Goal: Browse casually

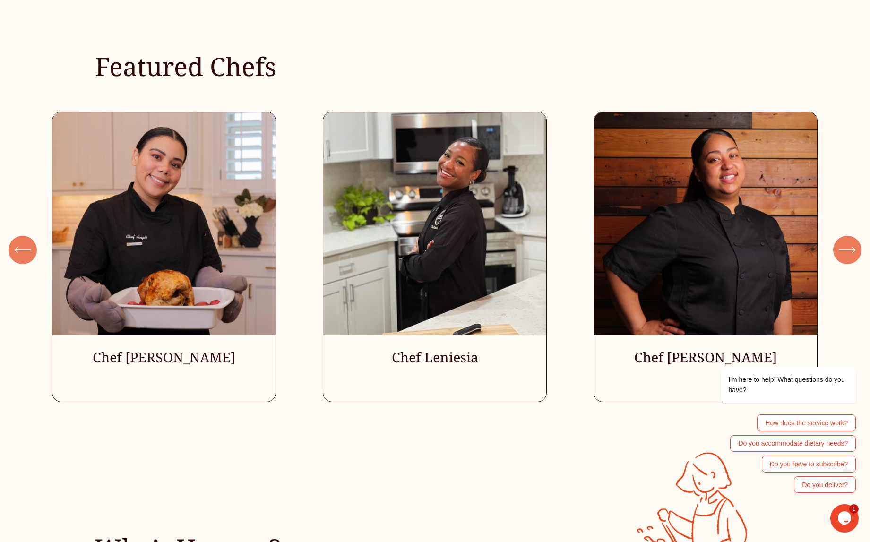
scroll to position [2936, 0]
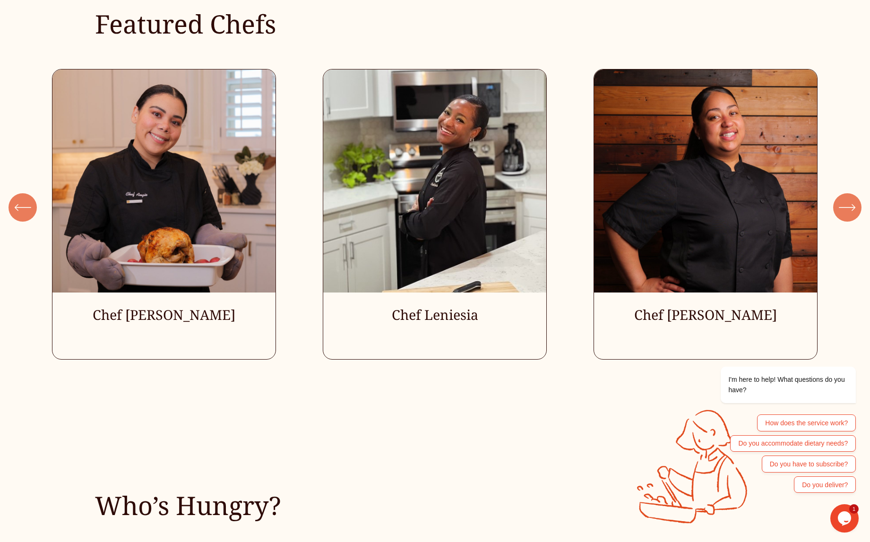
click at [849, 207] on icon "\a \a \a Next\a \a" at bounding box center [846, 207] width 15 height 0
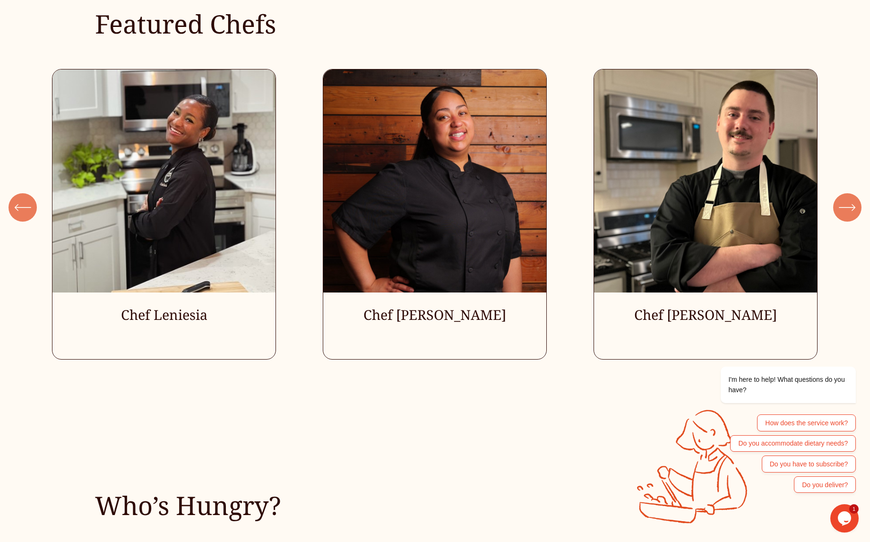
click at [849, 207] on icon "\a \a \a Next\a \a" at bounding box center [846, 207] width 15 height 0
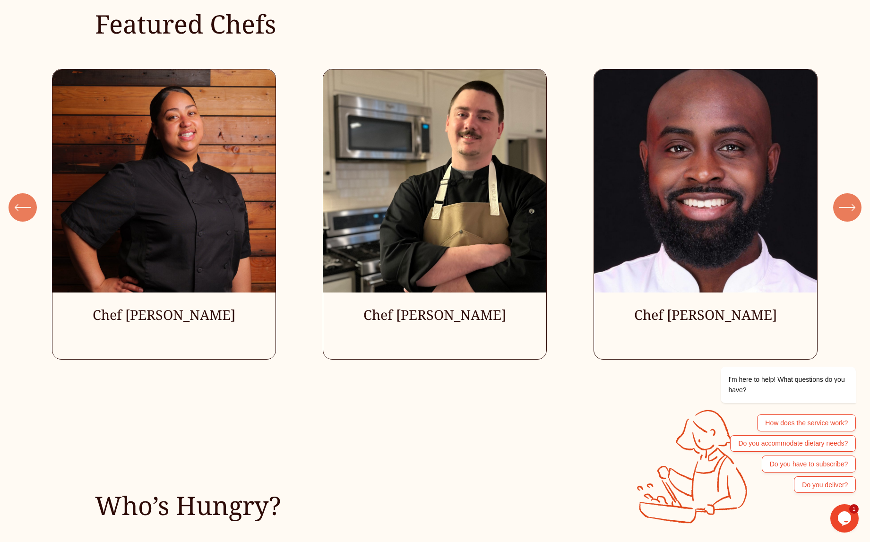
click at [848, 207] on icon "\a \a \a Next\a \a" at bounding box center [846, 207] width 15 height 0
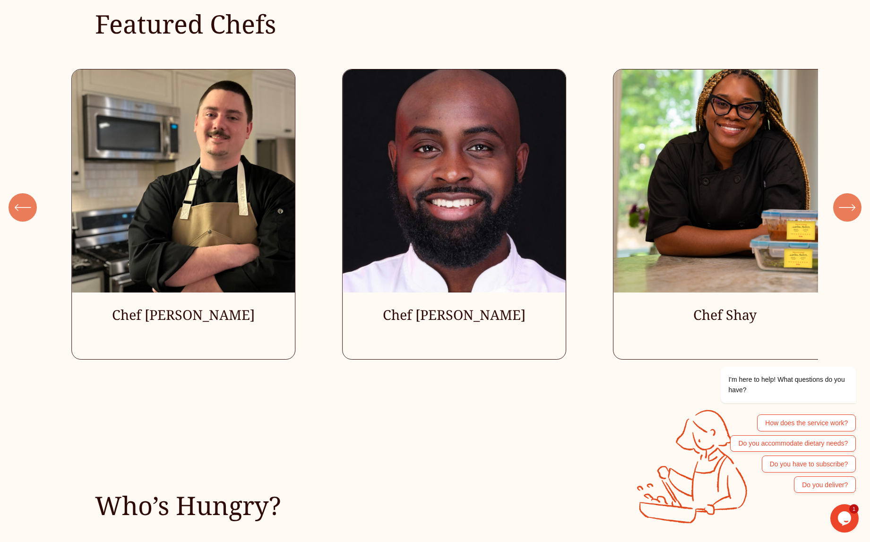
scroll to position [2939, 0]
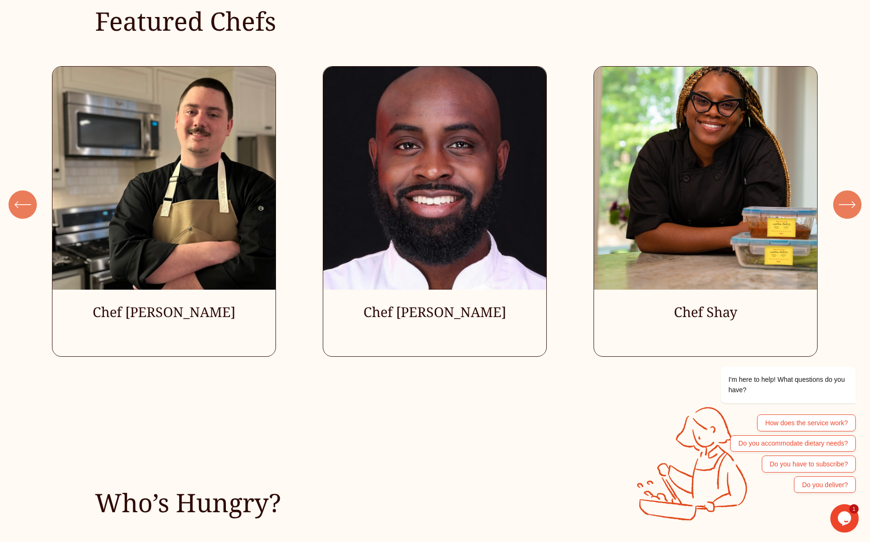
click at [849, 207] on icon "\a \a \a Next\a \a" at bounding box center [847, 204] width 17 height 17
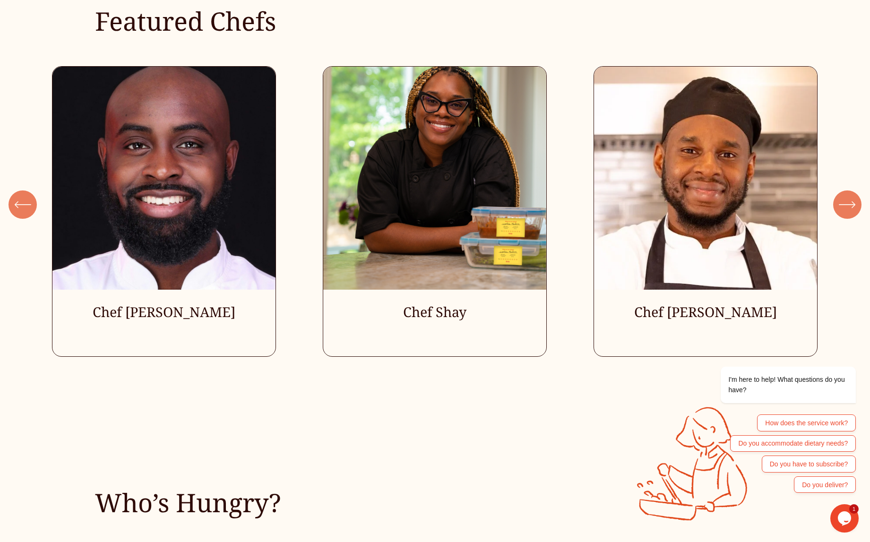
click at [849, 207] on icon "\a \a \a Next\a \a" at bounding box center [847, 204] width 17 height 17
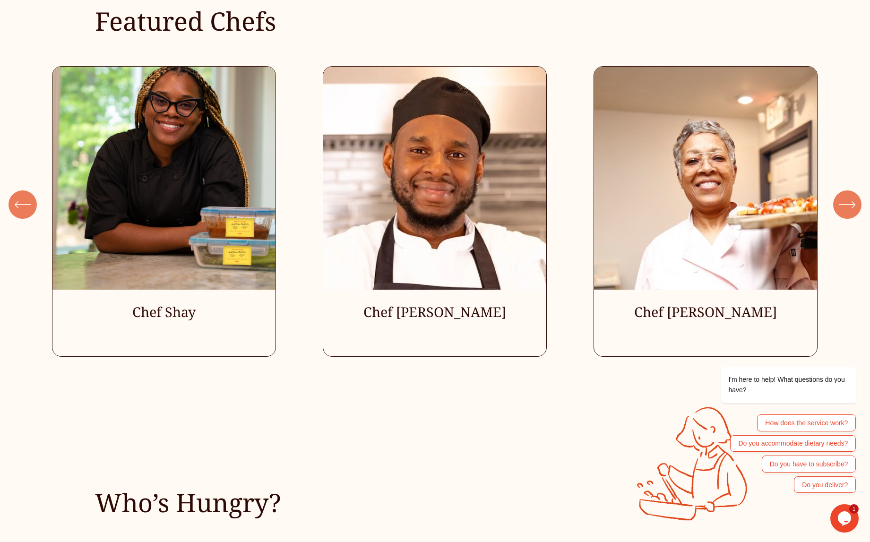
click at [849, 207] on icon "\a \a \a Next\a \a" at bounding box center [847, 204] width 17 height 17
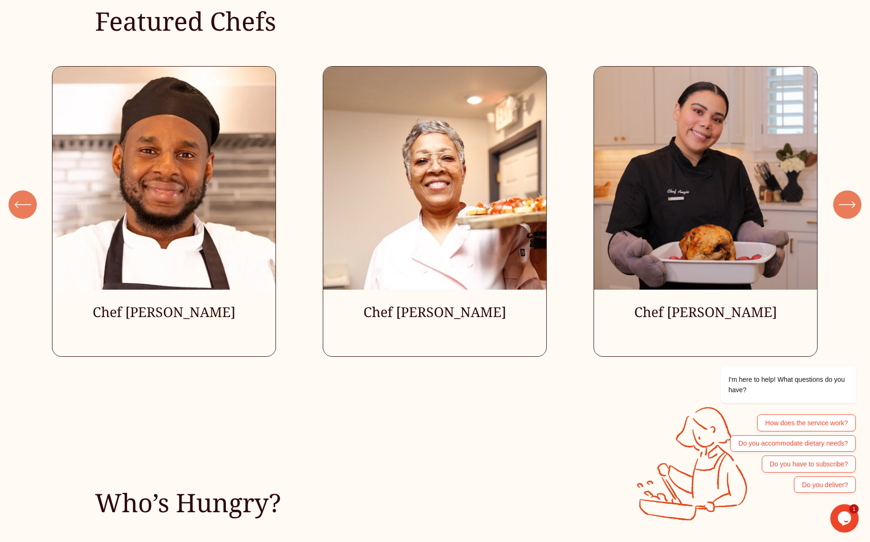
click at [849, 207] on icon "\a \a \a Next\a \a" at bounding box center [847, 204] width 17 height 17
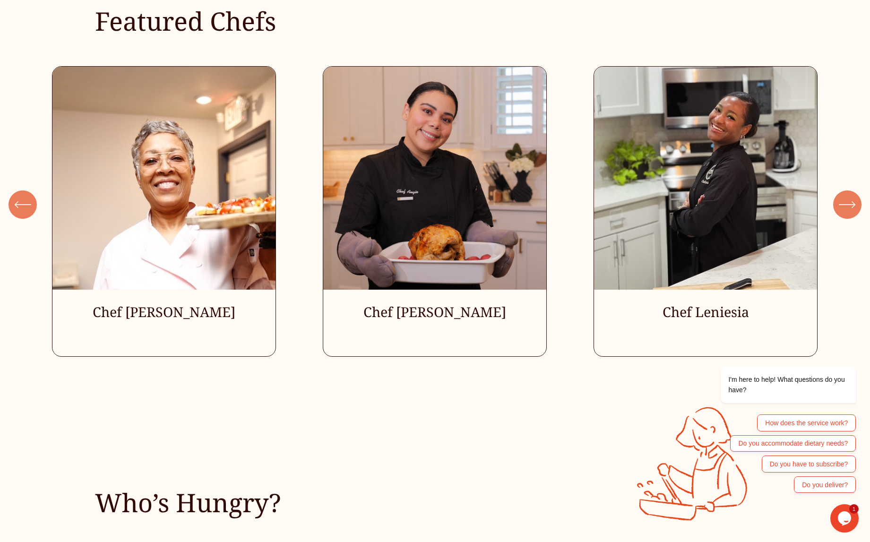
click at [849, 207] on icon "\a \a \a Next\a \a" at bounding box center [847, 204] width 17 height 17
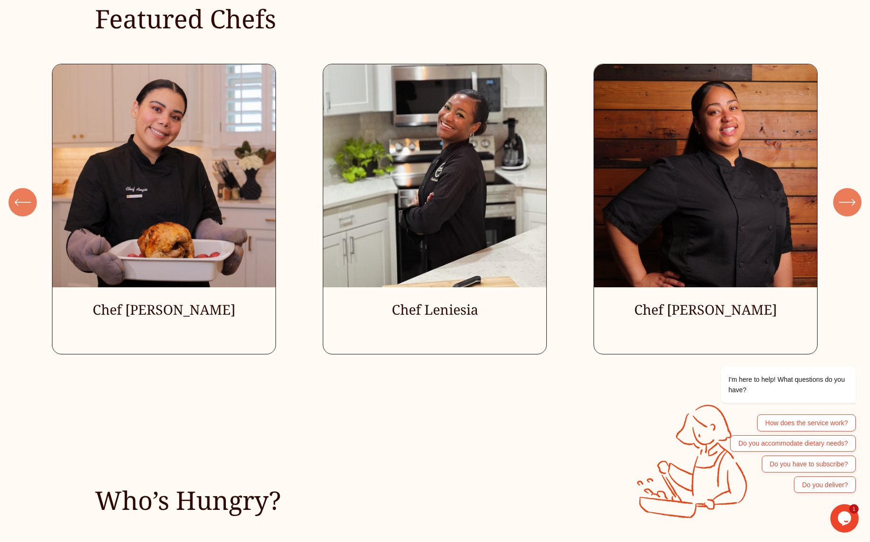
scroll to position [2942, 0]
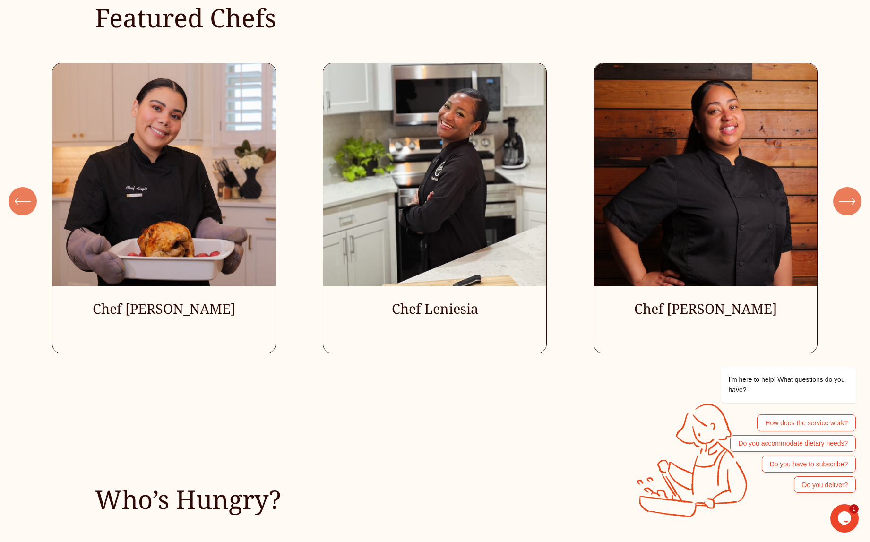
click at [849, 207] on icon "\a \a \a Next\a \a" at bounding box center [847, 201] width 17 height 17
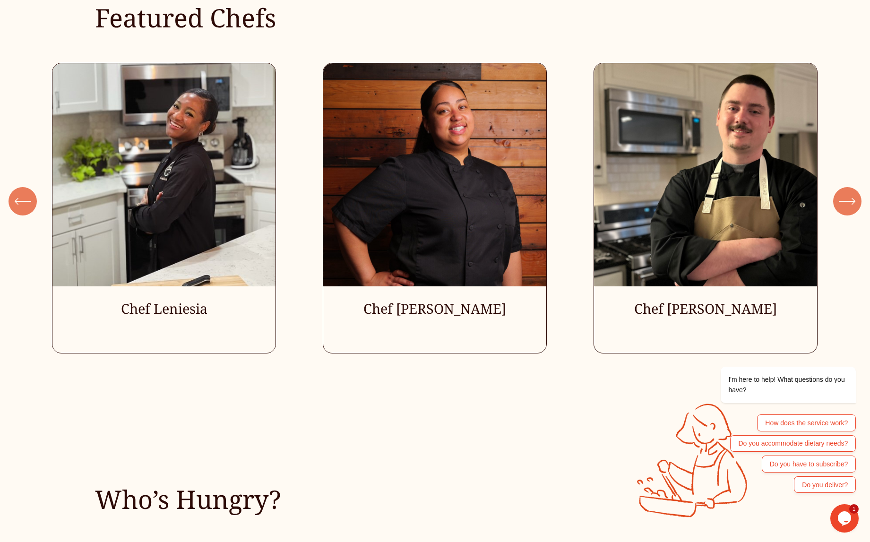
click at [848, 207] on icon "\a \a \a Next\a \a" at bounding box center [847, 201] width 17 height 17
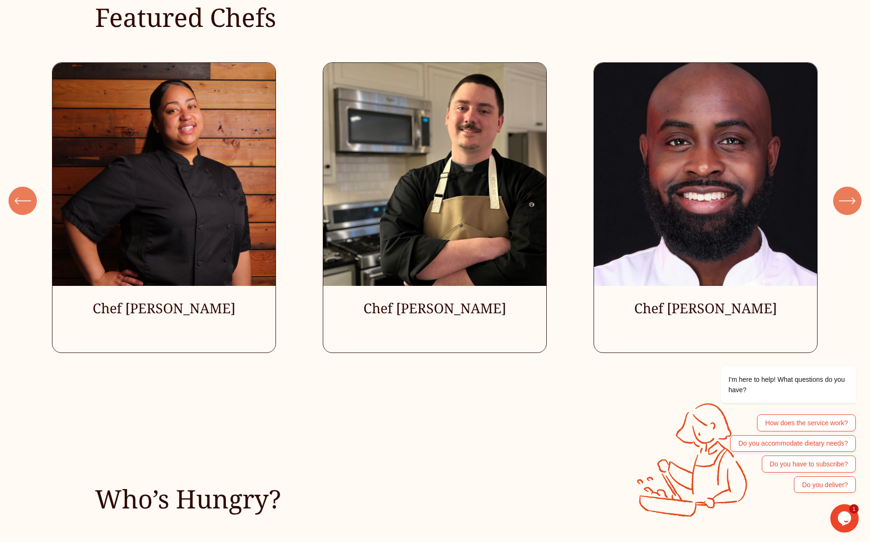
click at [848, 207] on icon "\a \a \a Next\a \a" at bounding box center [847, 200] width 17 height 17
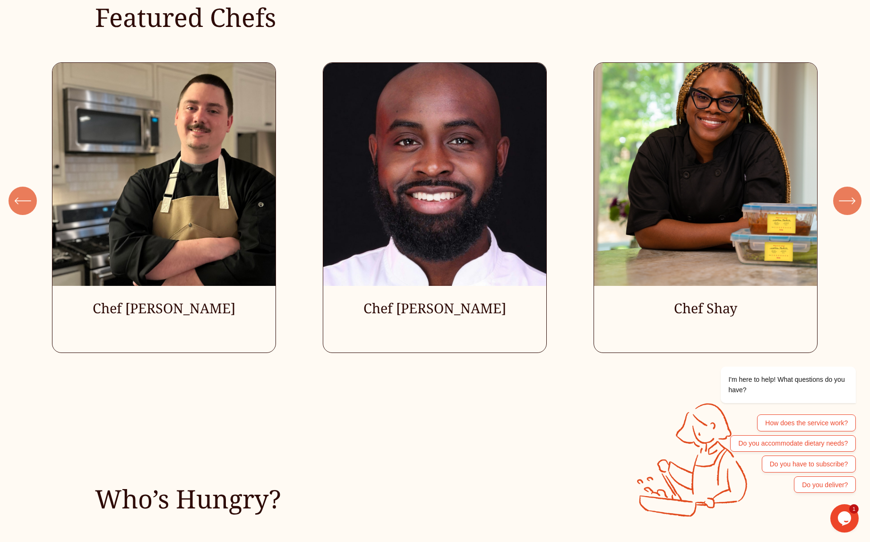
click at [848, 207] on icon "\a \a \a Next\a \a" at bounding box center [847, 200] width 17 height 17
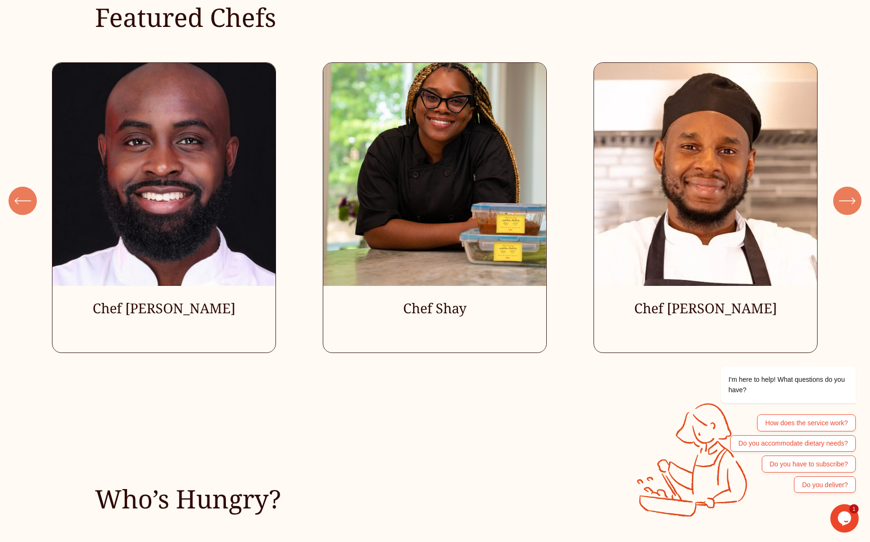
click at [848, 207] on icon "\a \a \a Next\a \a" at bounding box center [847, 200] width 17 height 17
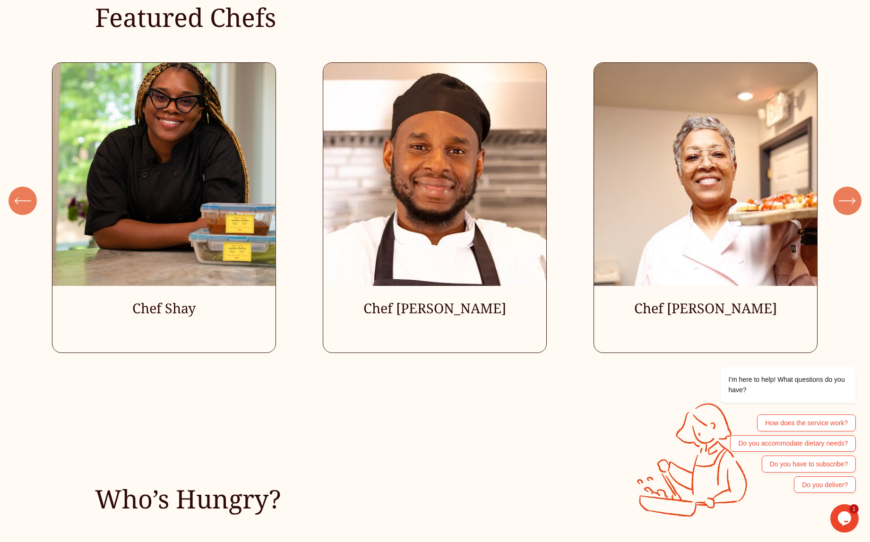
click at [848, 207] on icon "\a \a \a Next\a \a" at bounding box center [847, 200] width 17 height 17
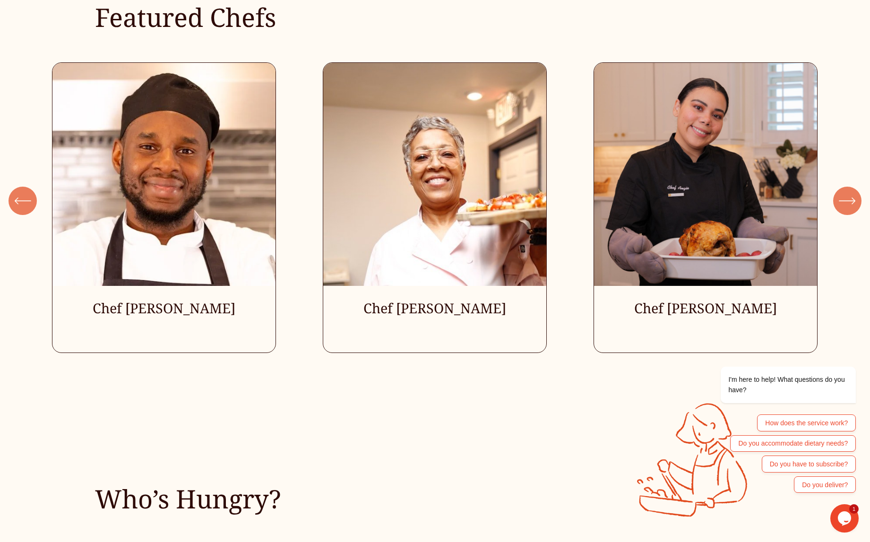
click at [848, 207] on icon "\a \a \a Next\a \a" at bounding box center [847, 200] width 17 height 17
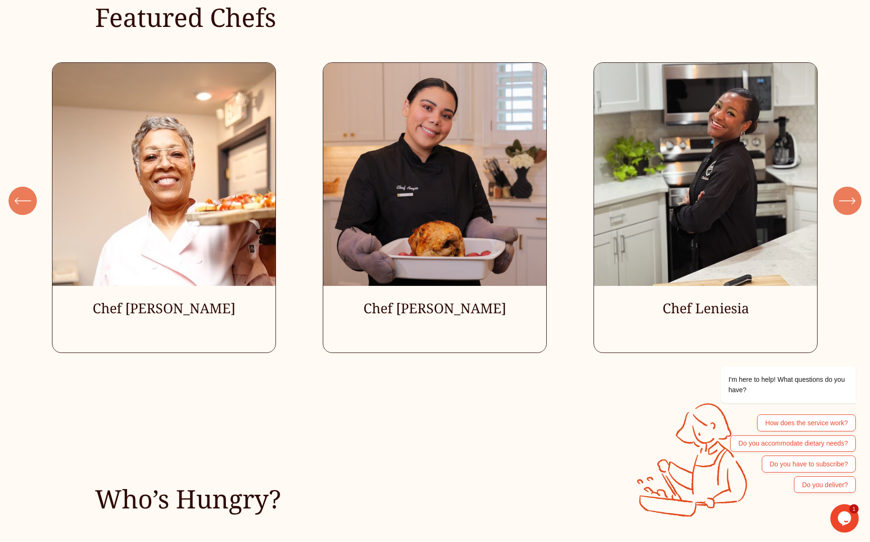
click at [848, 207] on icon "\a \a \a Next\a \a" at bounding box center [847, 200] width 17 height 17
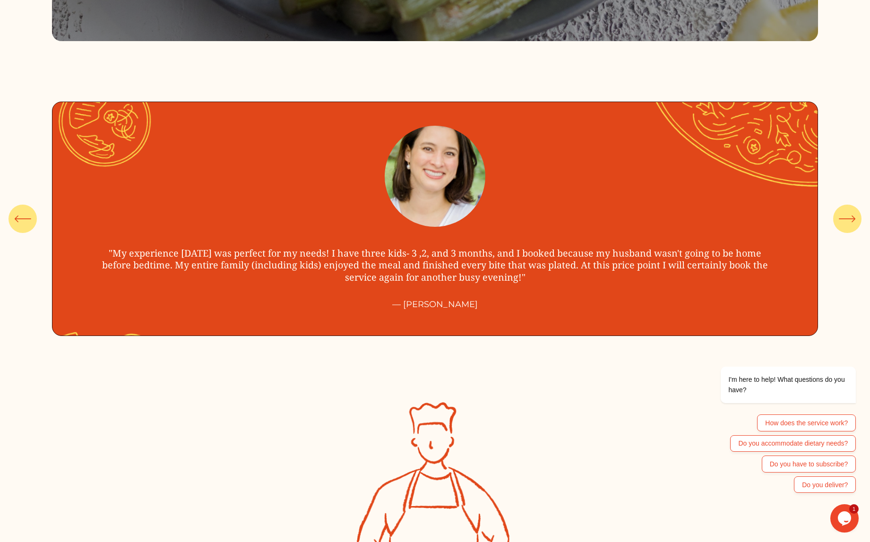
scroll to position [3775, 0]
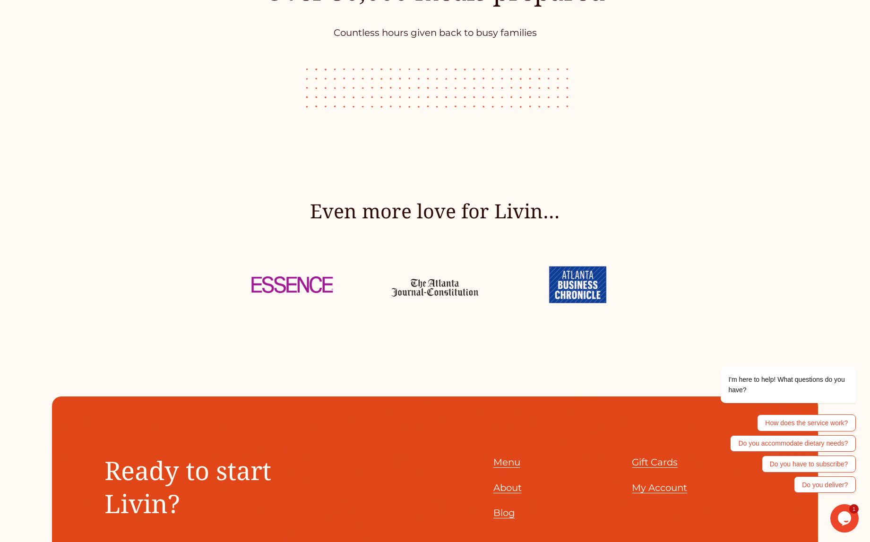
scroll to position [4451, 0]
